Goal: Communication & Community: Answer question/provide support

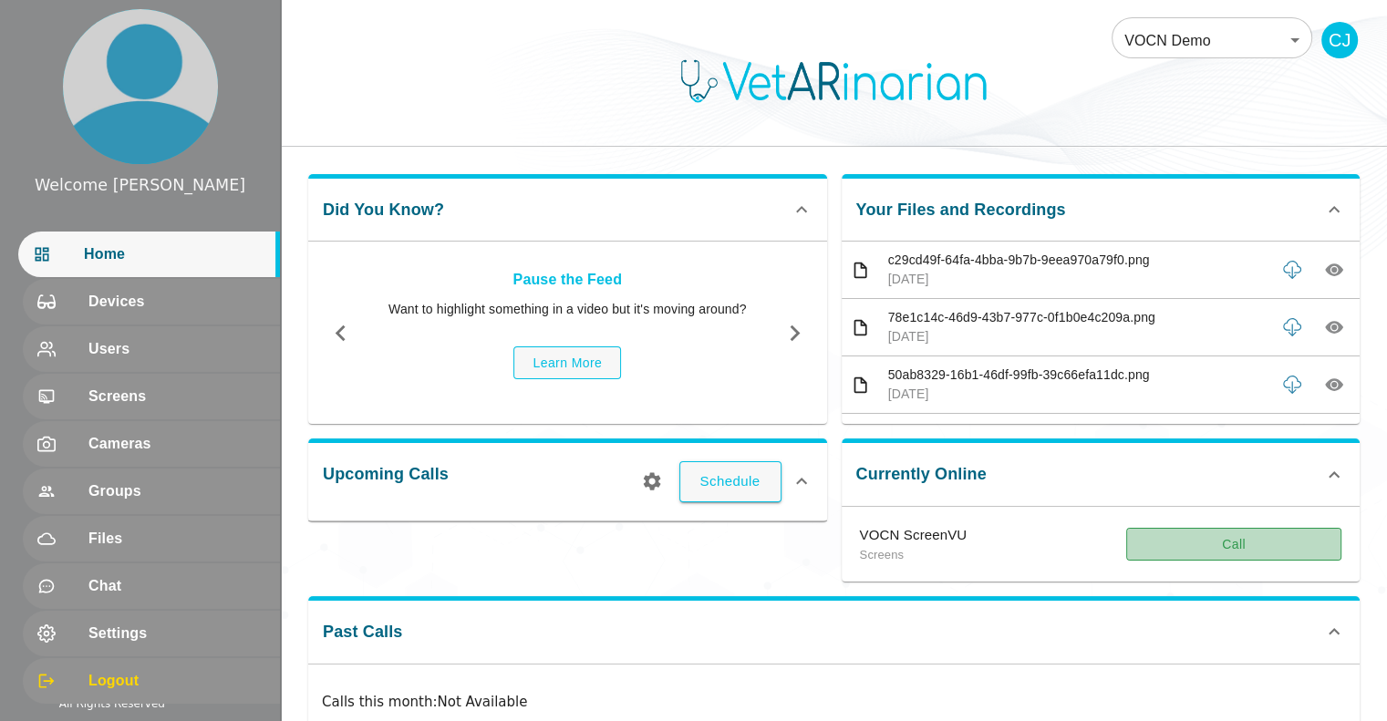
click at [1244, 545] on button "Call" at bounding box center [1233, 545] width 215 height 34
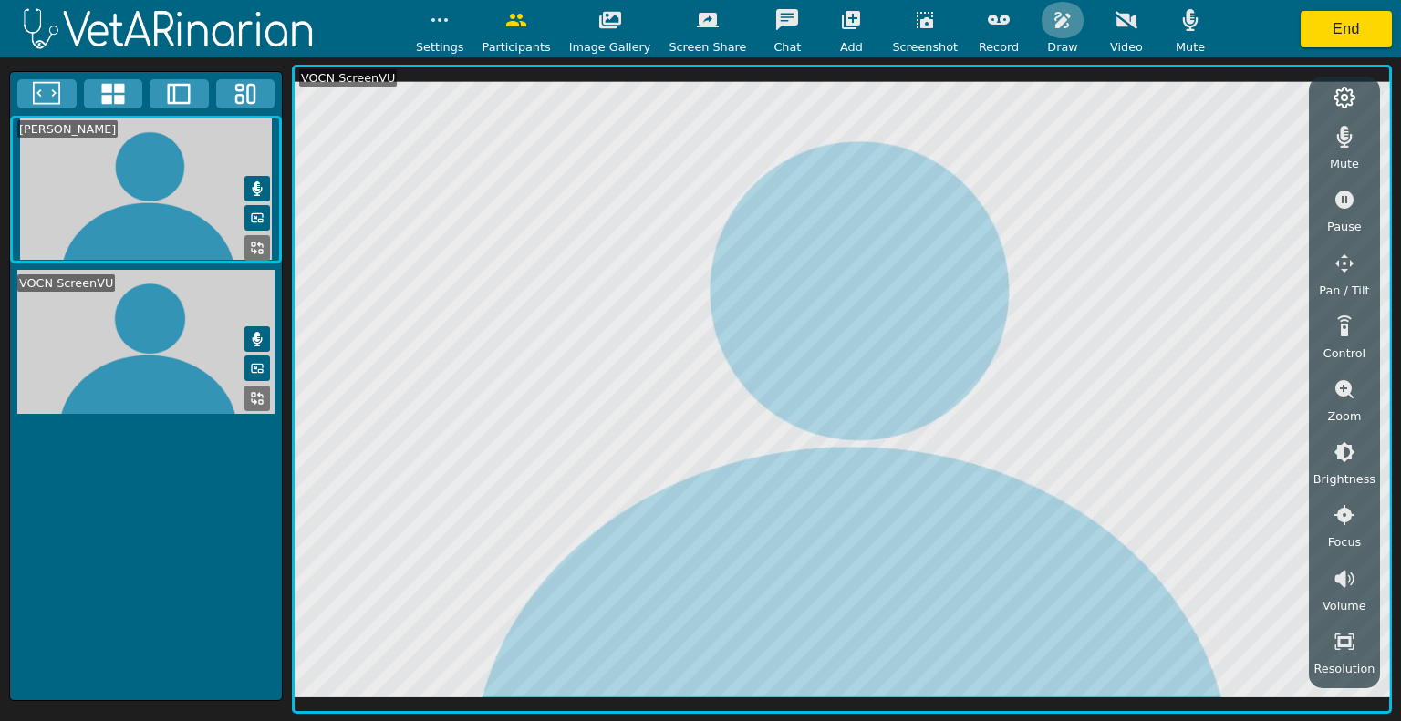
click at [1052, 18] on icon "button" at bounding box center [1063, 20] width 22 height 22
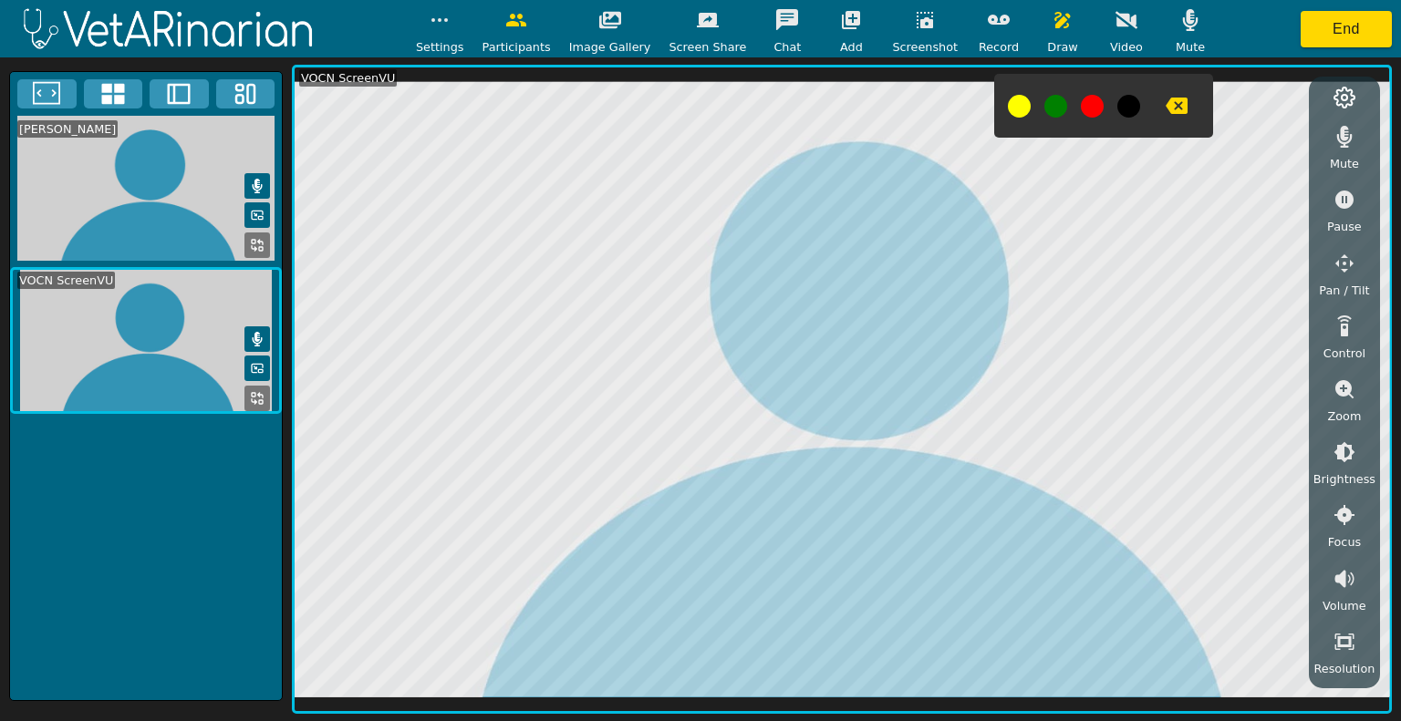
click at [1008, 103] on button at bounding box center [1019, 106] width 23 height 23
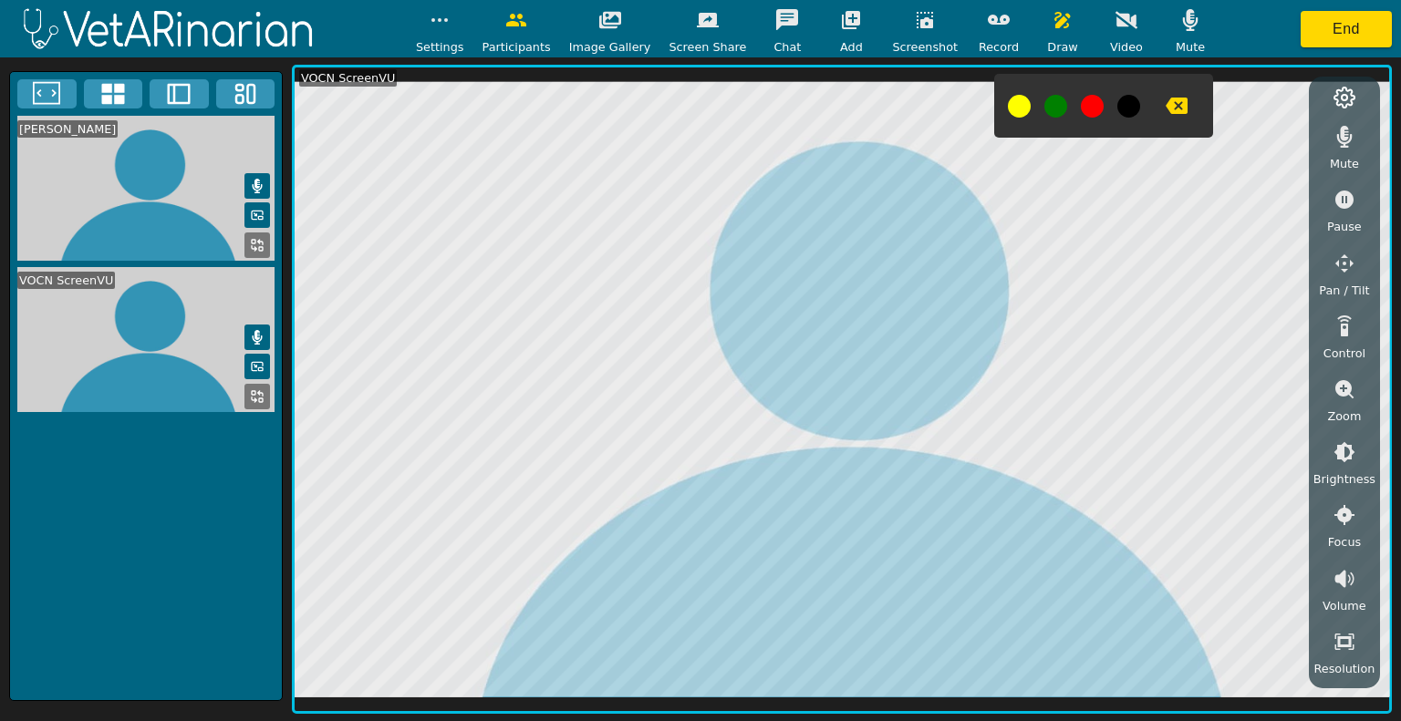
click at [1052, 16] on icon "button" at bounding box center [1063, 20] width 22 height 22
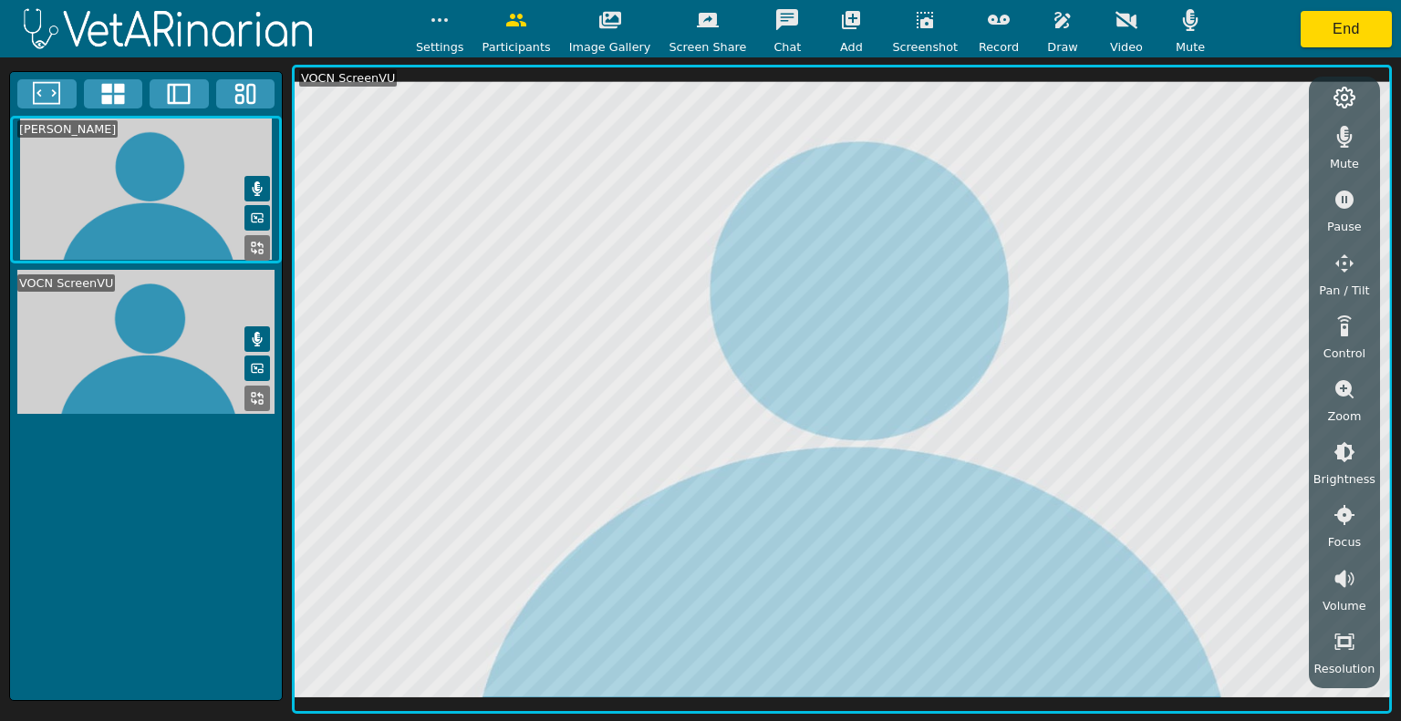
click at [1052, 21] on icon "button" at bounding box center [1063, 20] width 22 height 22
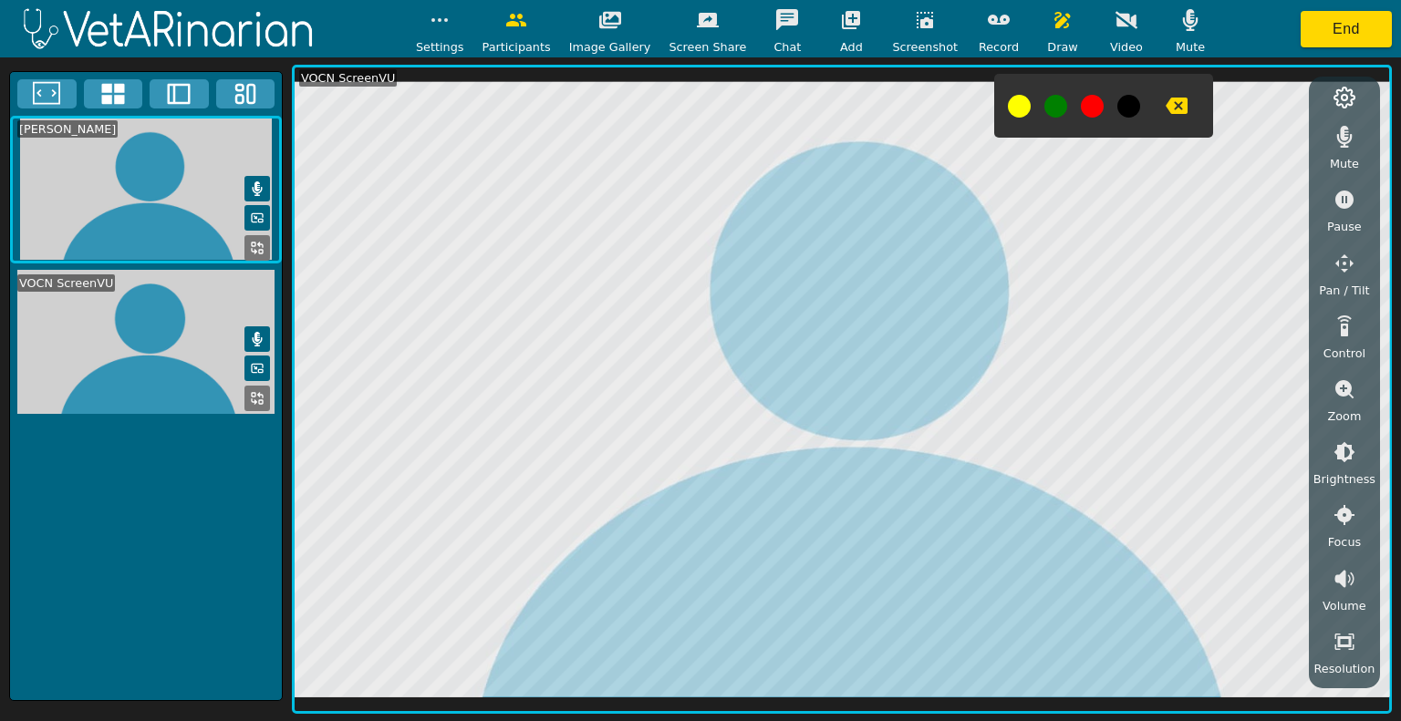
click at [1166, 102] on icon "button" at bounding box center [1177, 106] width 22 height 16
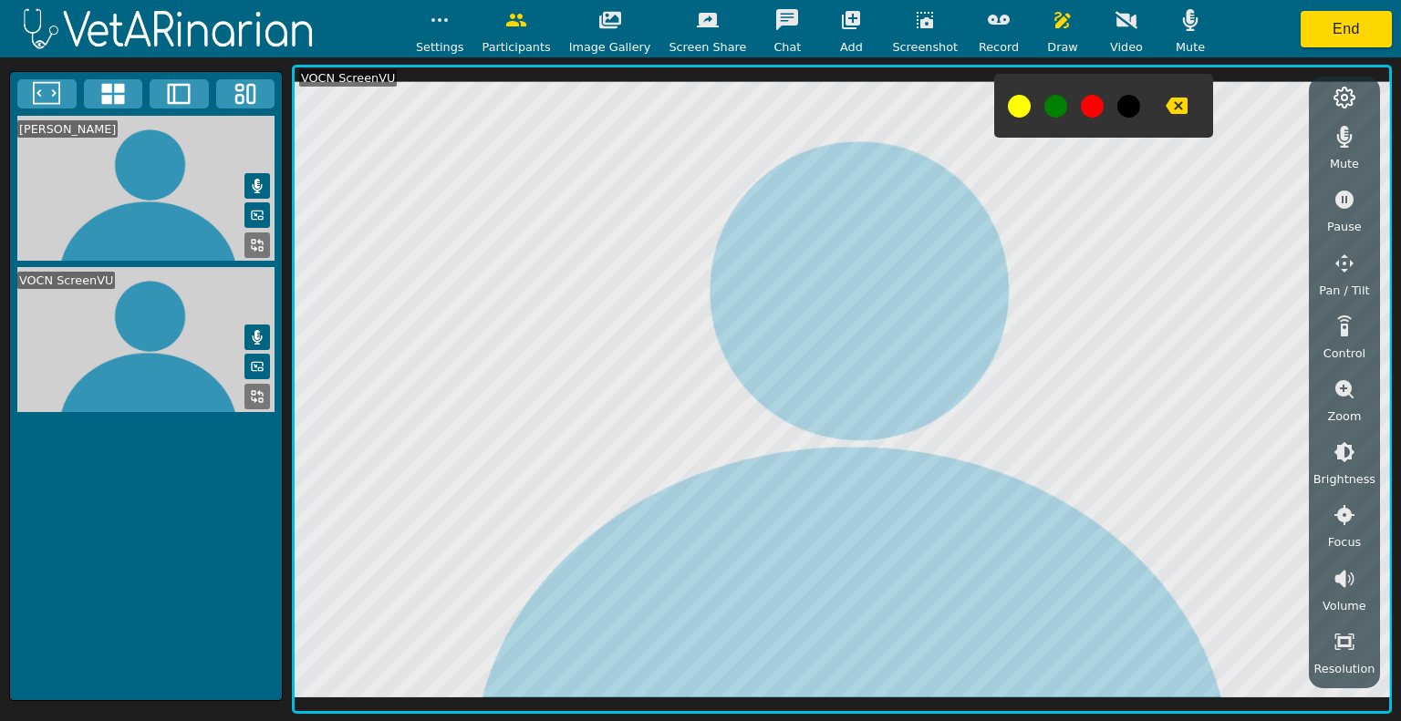
click at [1166, 102] on icon "button" at bounding box center [1177, 106] width 22 height 16
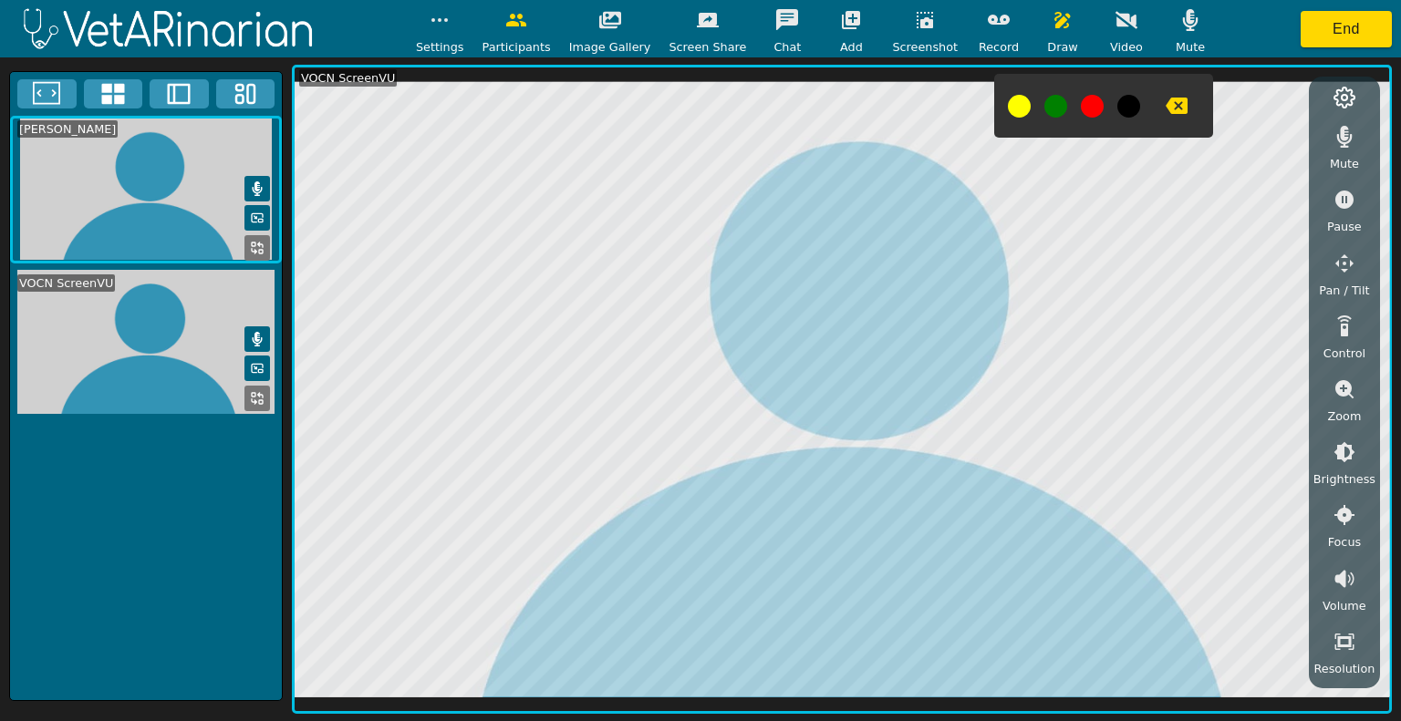
click at [1166, 106] on icon "button" at bounding box center [1177, 106] width 22 height 16
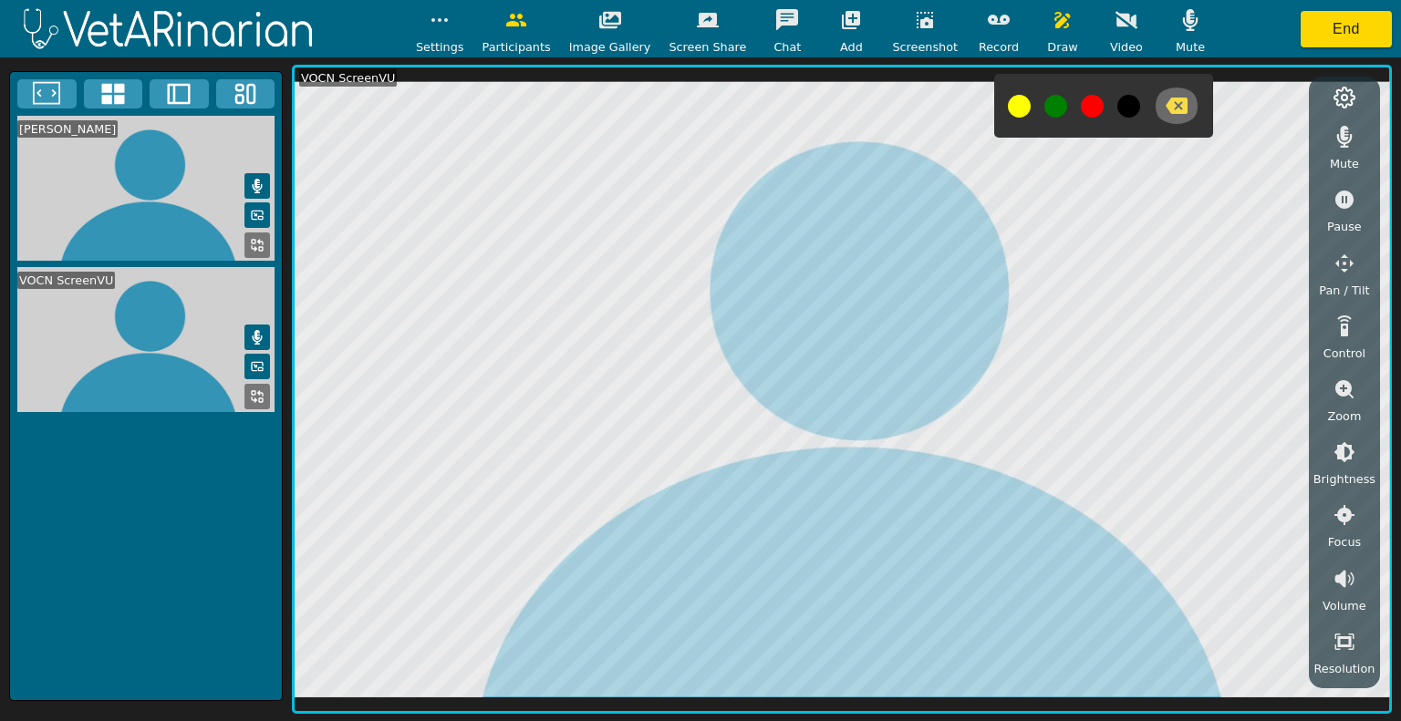
click at [1166, 103] on icon "button" at bounding box center [1177, 106] width 22 height 16
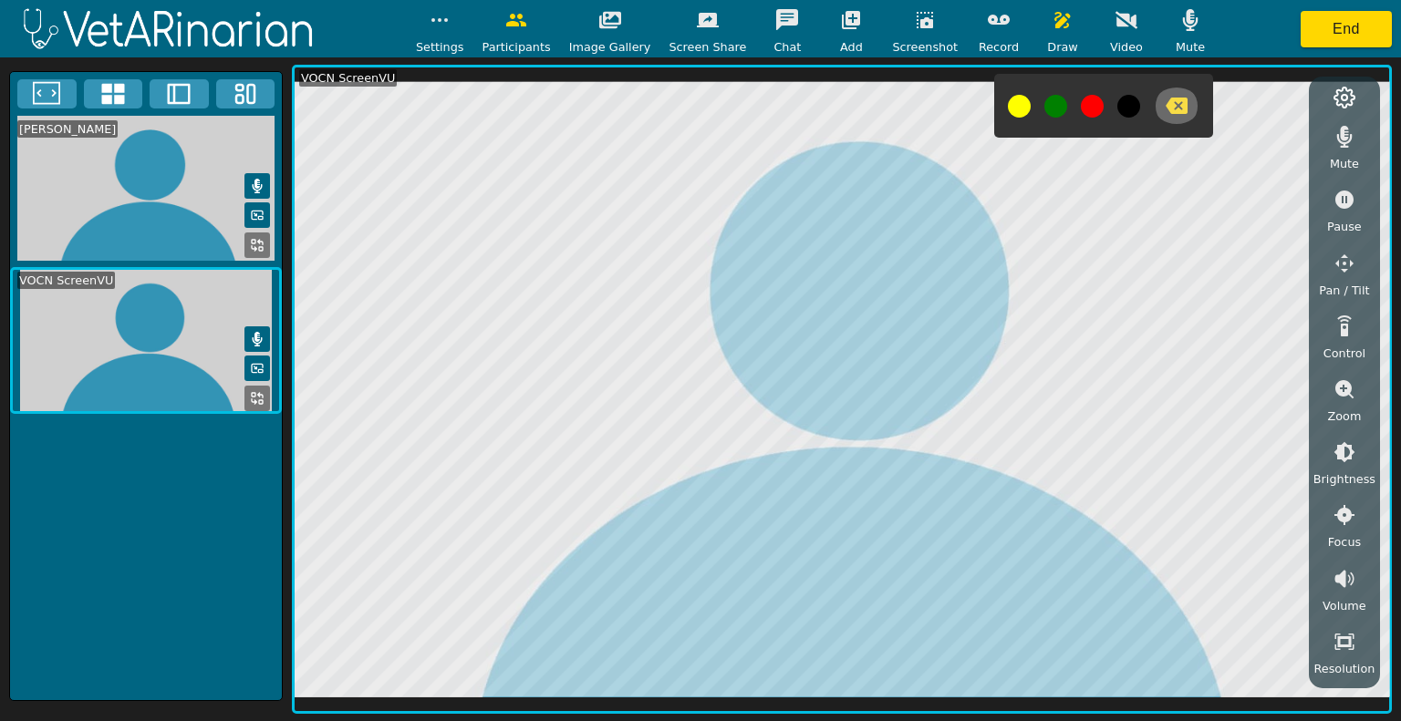
click at [1166, 98] on icon "button" at bounding box center [1177, 106] width 22 height 22
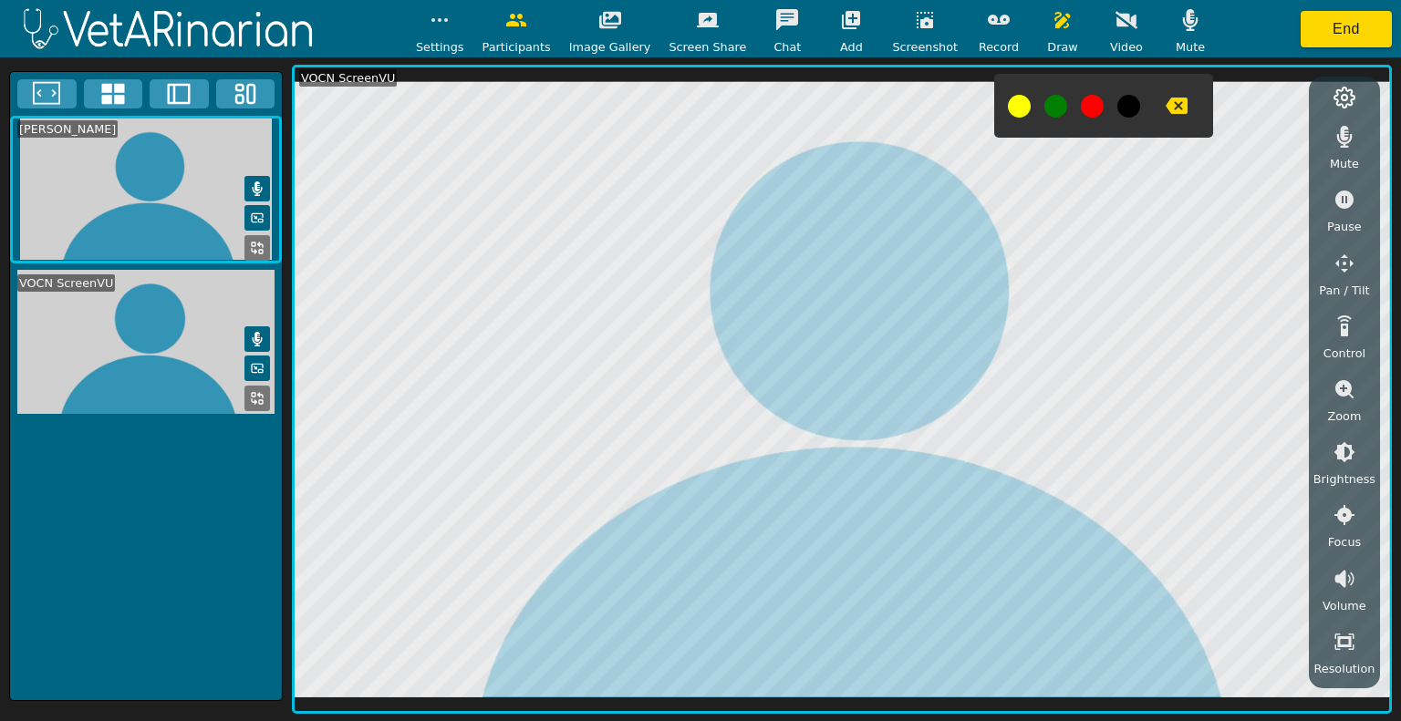
click at [1040, 37] on button "button" at bounding box center [1063, 20] width 46 height 36
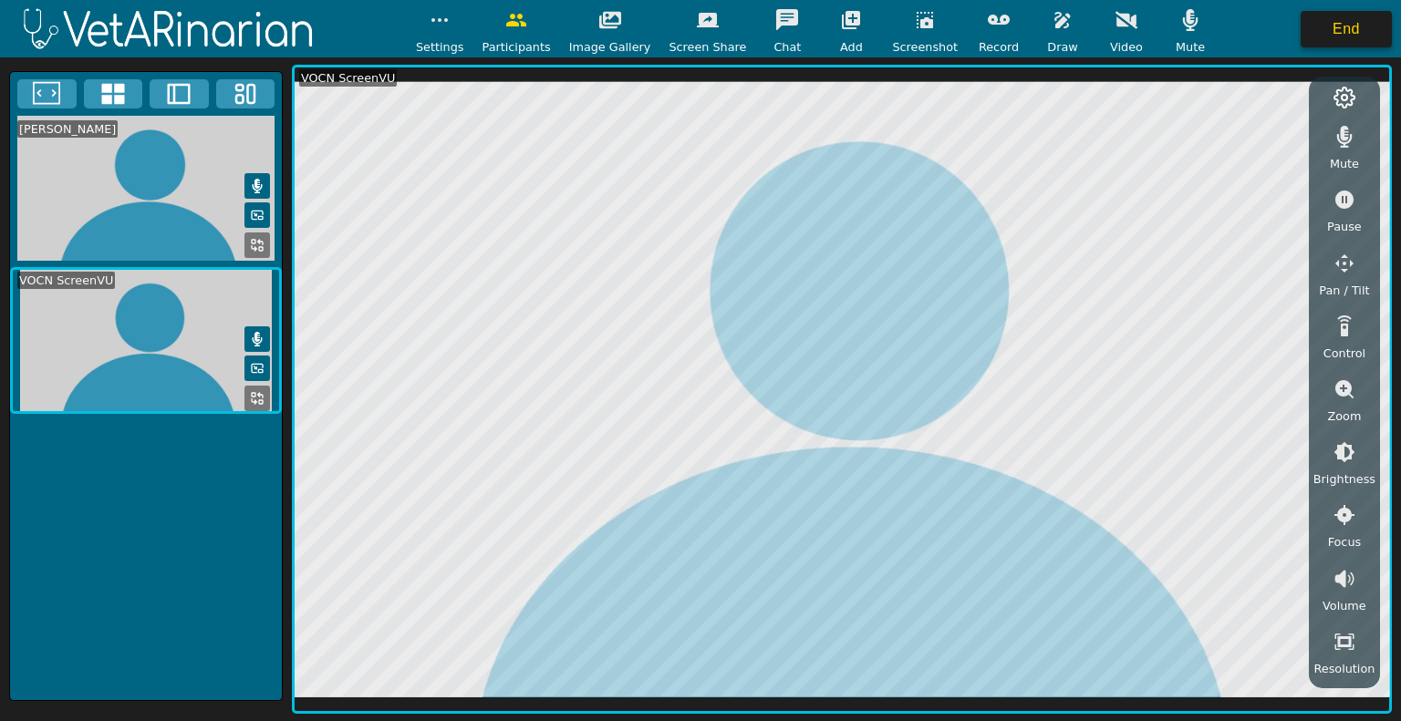
click at [1302, 24] on button "End" at bounding box center [1346, 29] width 91 height 36
